Goal: Find specific page/section: Find specific page/section

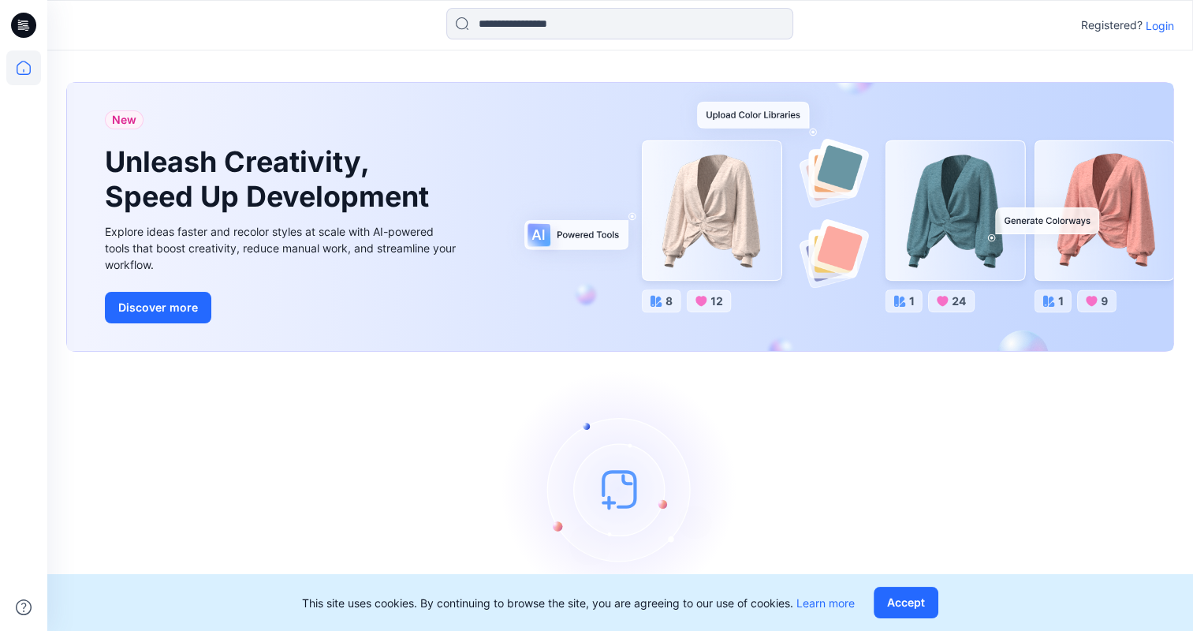
click at [1167, 23] on p "Login" at bounding box center [1159, 25] width 28 height 17
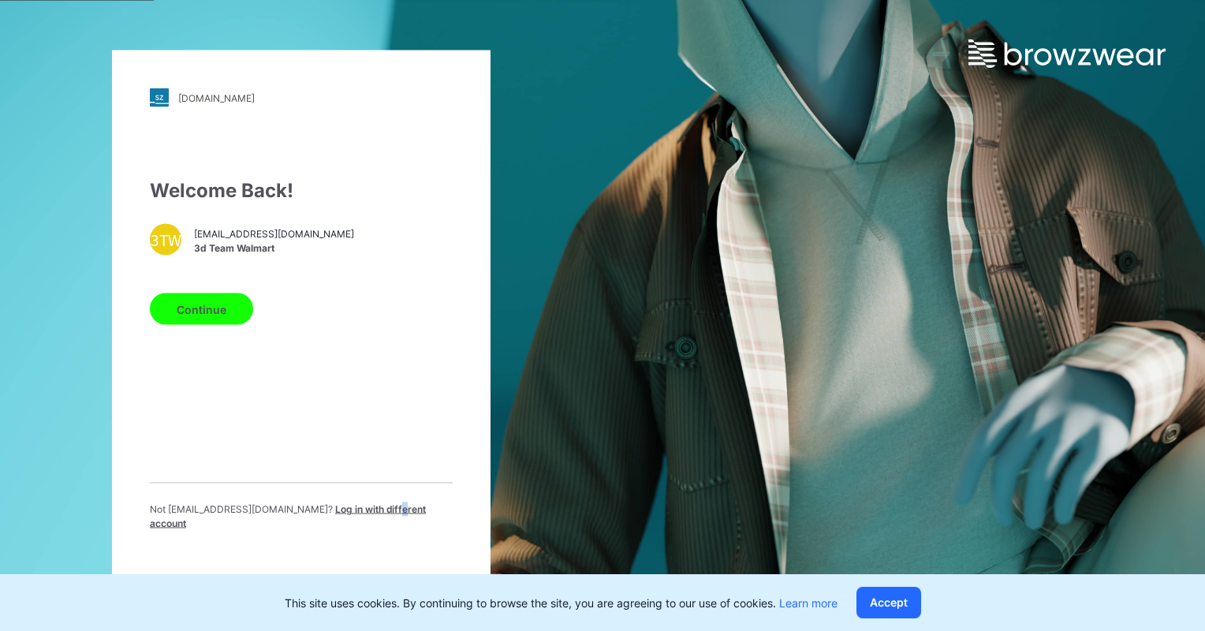
click at [380, 516] on span "Log in with different account" at bounding box center [288, 516] width 276 height 26
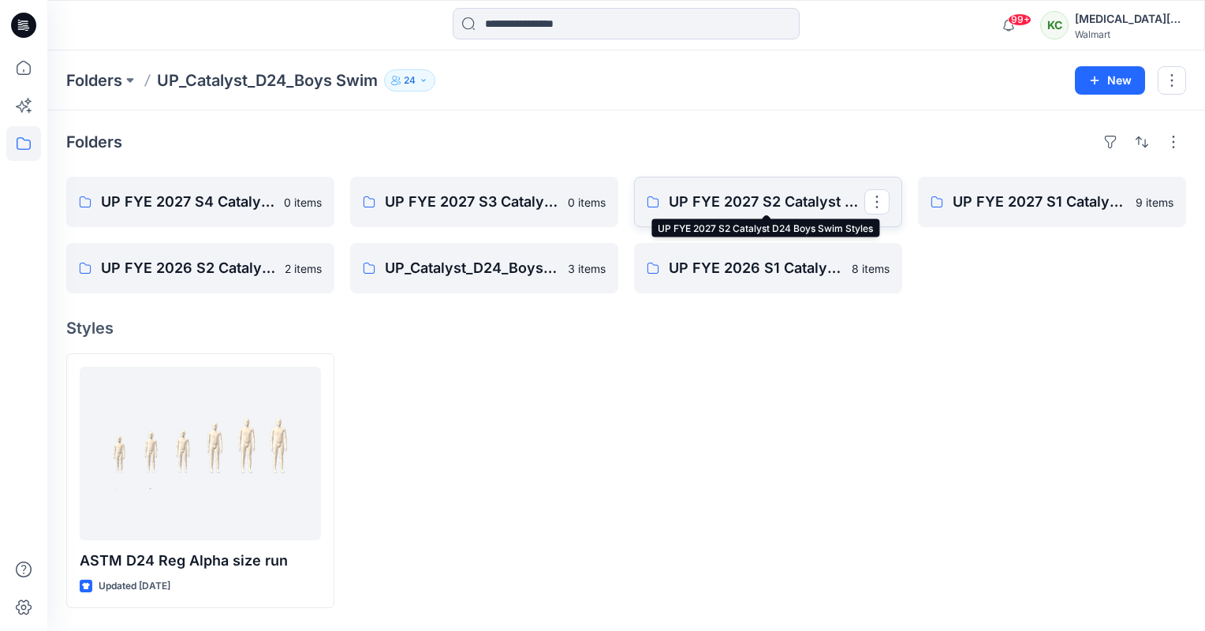
click at [788, 200] on p "UP FYE 2027 S2 Catalyst D24 Boys Swim Styles" at bounding box center [765, 202] width 195 height 22
